Goal: Task Accomplishment & Management: Use online tool/utility

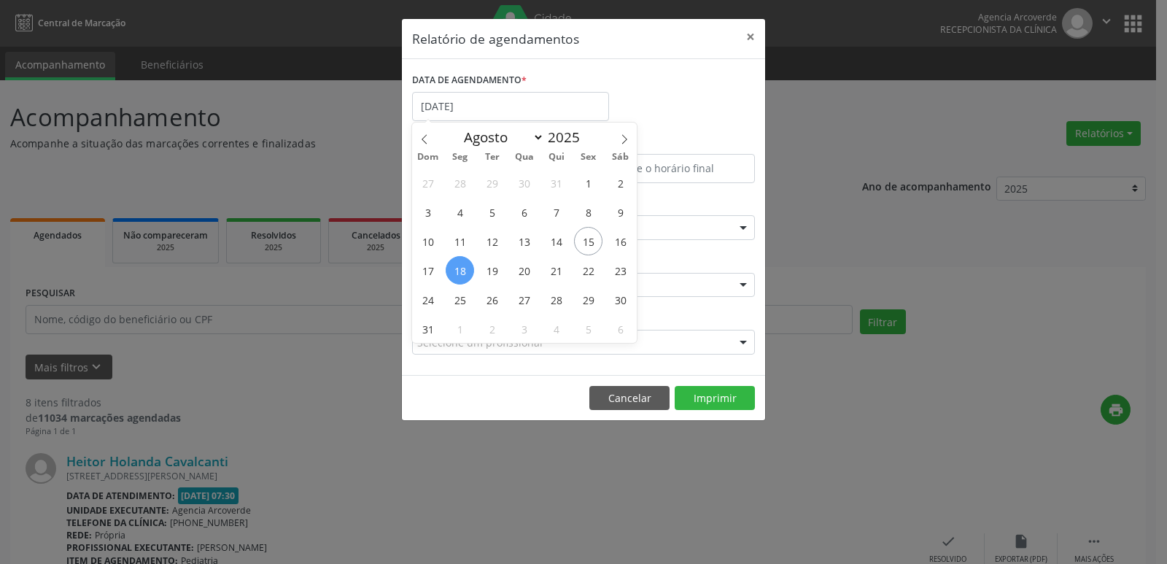
select select "7"
click at [498, 269] on span "19" at bounding box center [492, 270] width 28 height 28
type input "[DATE]"
click at [498, 269] on span "19" at bounding box center [492, 270] width 28 height 28
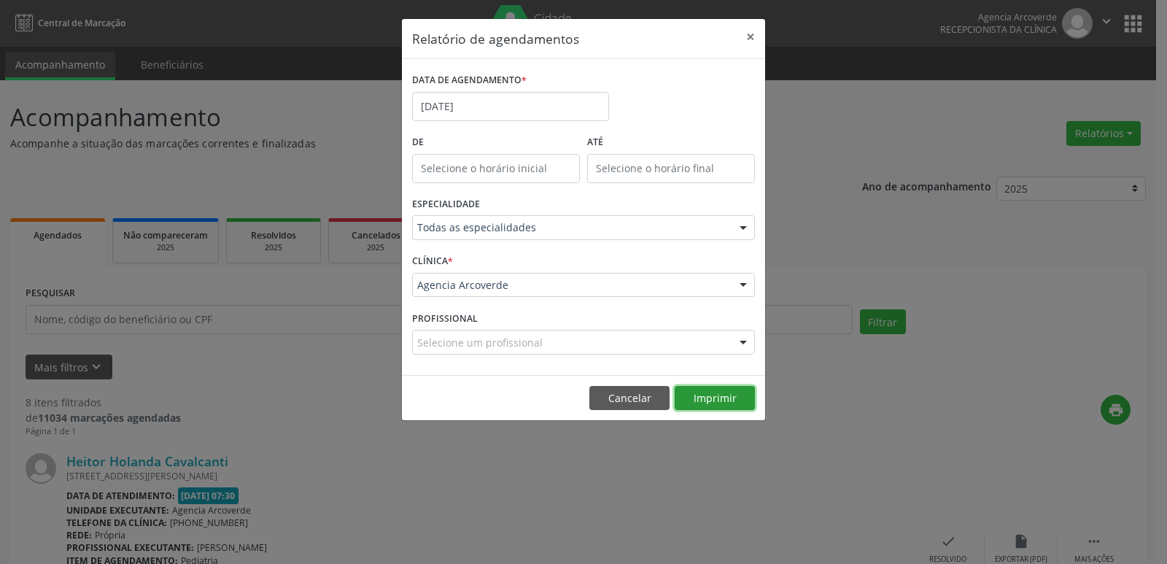
click at [708, 394] on button "Imprimir" at bounding box center [714, 398] width 80 height 25
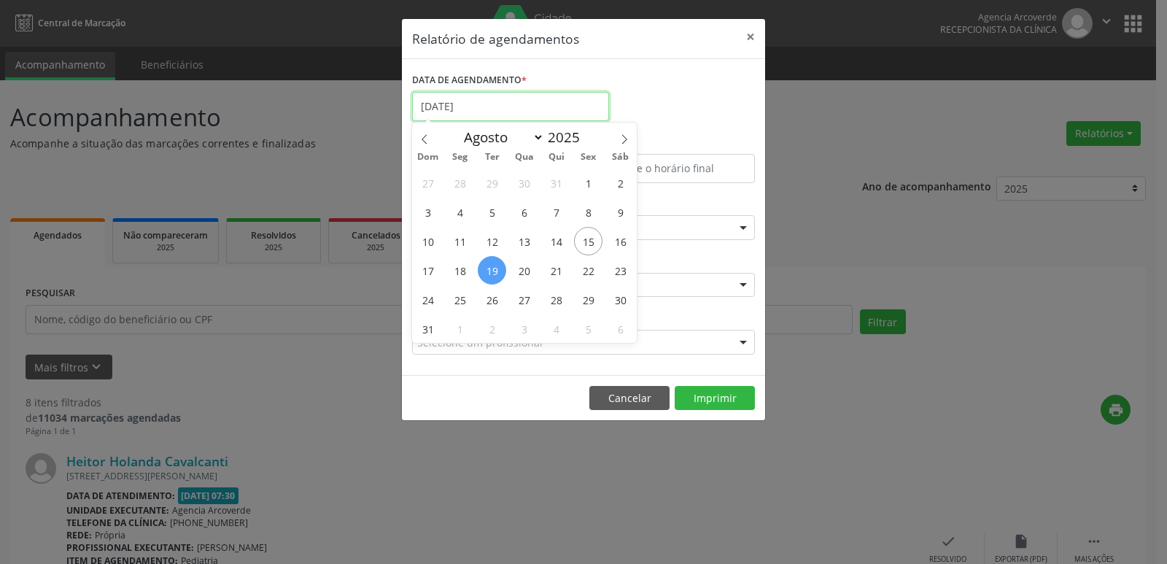
click at [491, 100] on input "[DATE]" at bounding box center [510, 106] width 197 height 29
click at [461, 270] on span "18" at bounding box center [460, 270] width 28 height 28
type input "[DATE]"
click at [461, 270] on span "18" at bounding box center [460, 270] width 28 height 28
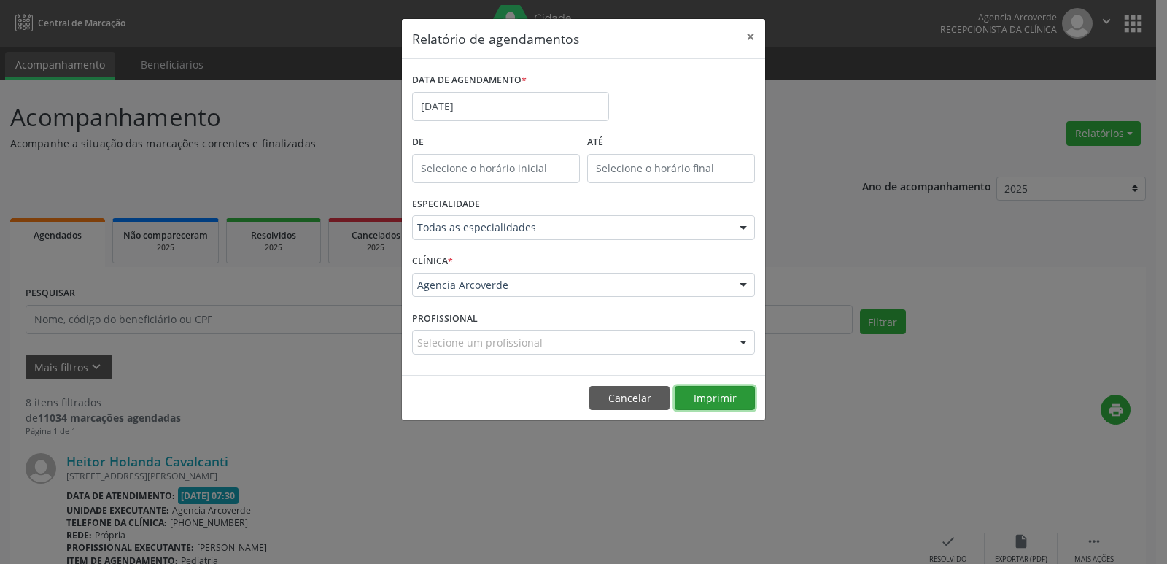
click at [716, 402] on button "Imprimir" at bounding box center [714, 398] width 80 height 25
